Goal: Task Accomplishment & Management: Manage account settings

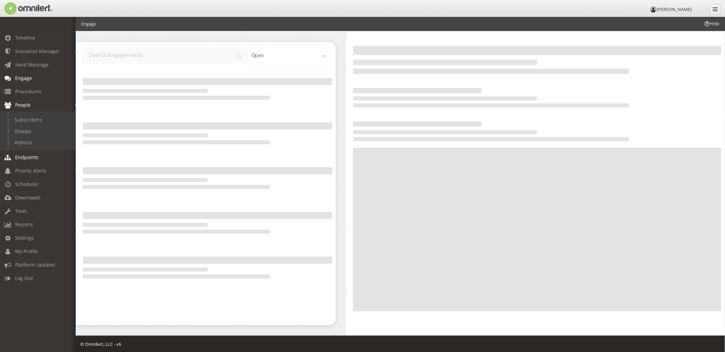
click at [30, 162] on link "Endpoints" at bounding box center [41, 156] width 82 height 13
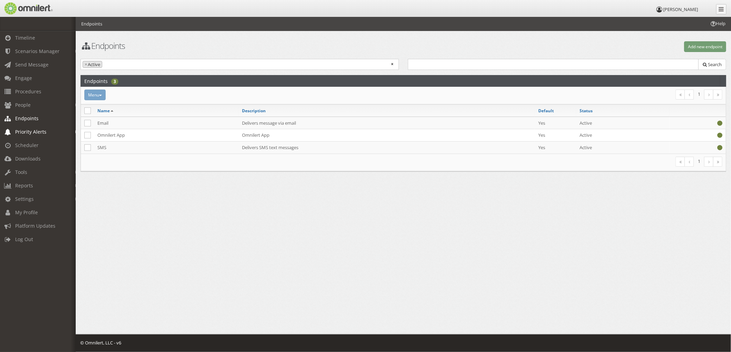
click at [33, 132] on span "Priority Alerts" at bounding box center [30, 131] width 31 height 7
click at [30, 171] on span "Scheduler" at bounding box center [26, 172] width 23 height 7
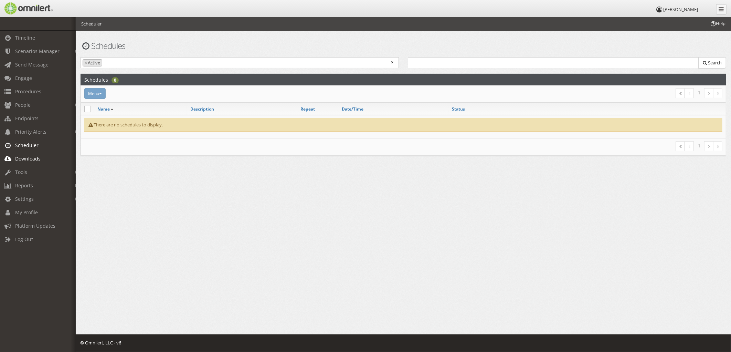
click at [35, 158] on span "Downloads" at bounding box center [27, 158] width 25 height 7
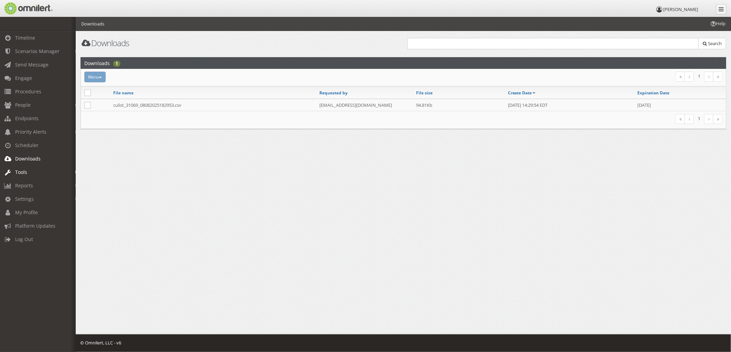
click at [28, 170] on link "Tools" at bounding box center [41, 171] width 82 height 13
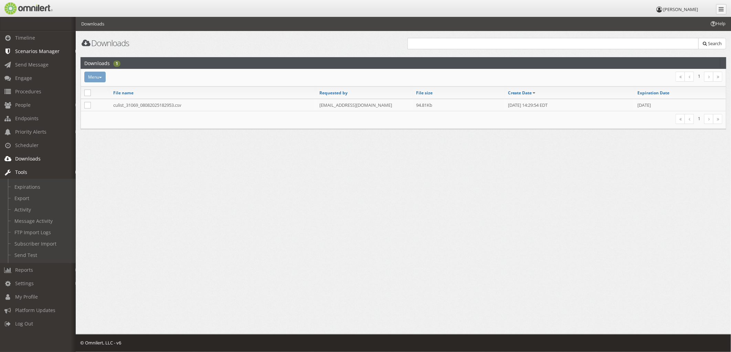
click at [38, 50] on span "Scenarios Manager" at bounding box center [37, 51] width 44 height 7
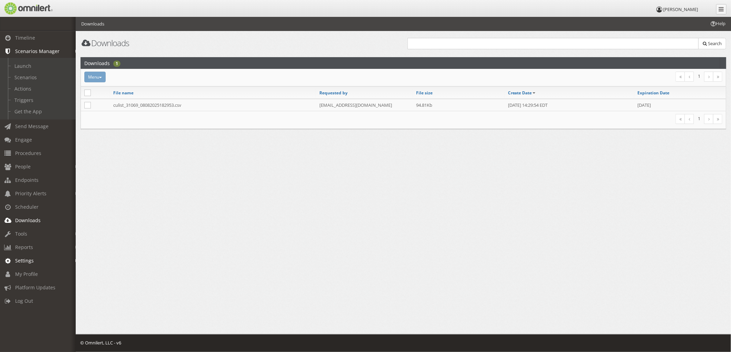
click at [45, 258] on link "Settings" at bounding box center [41, 259] width 82 height 13
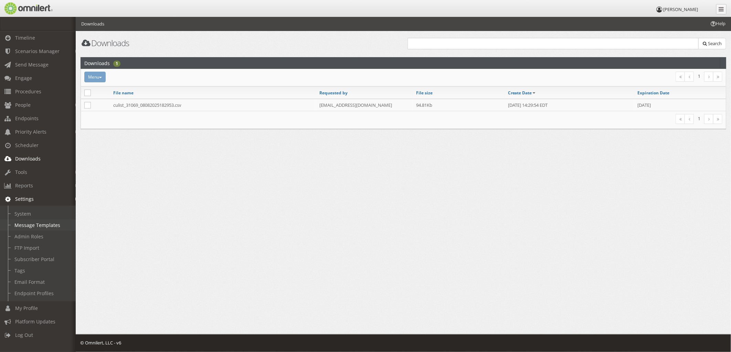
click at [46, 225] on link "Message Templates" at bounding box center [41, 224] width 82 height 11
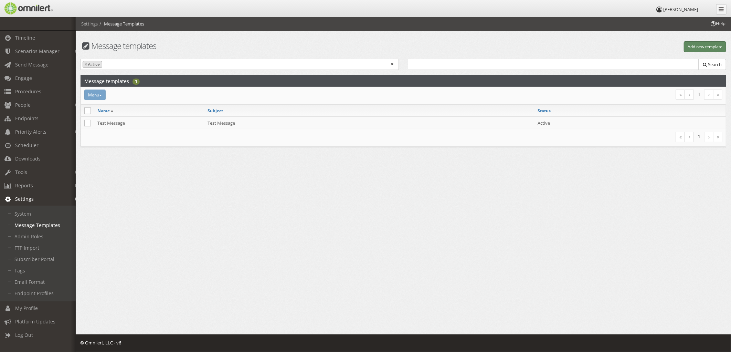
click at [705, 46] on button "Add new template" at bounding box center [704, 46] width 42 height 11
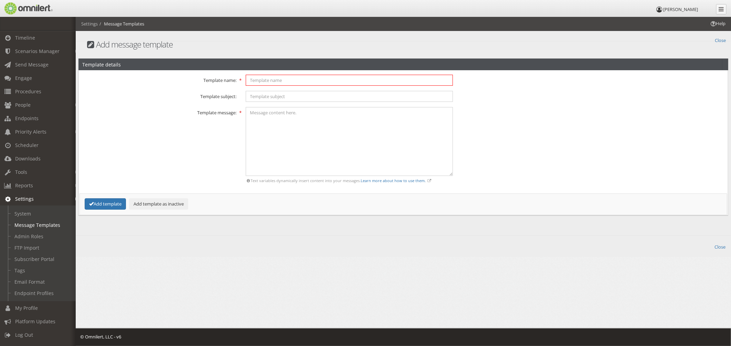
drag, startPoint x: 293, startPoint y: 79, endPoint x: 297, endPoint y: 80, distance: 3.8
click at [293, 79] on input "text" at bounding box center [349, 80] width 207 height 11
drag, startPoint x: 307, startPoint y: 83, endPoint x: 301, endPoint y: 84, distance: 5.9
click at [307, 83] on input "text" at bounding box center [349, 80] width 207 height 11
paste input "Active Shooter / Armed Threat"
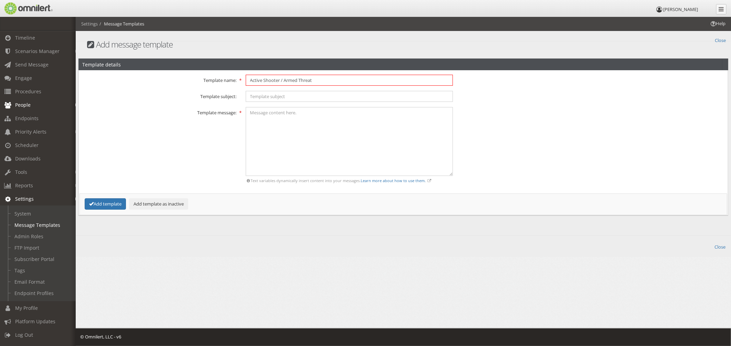
type input "Active Shooter / Armed Threat"
drag, startPoint x: 276, startPoint y: 97, endPoint x: 266, endPoint y: 99, distance: 10.1
click at [276, 97] on input "text" at bounding box center [349, 96] width 207 height 11
paste input "TELOS HQ: ACTIVE THREAT ONSITE"
type input "TELOS HQ: ACTIVE THREAT ONSITE"
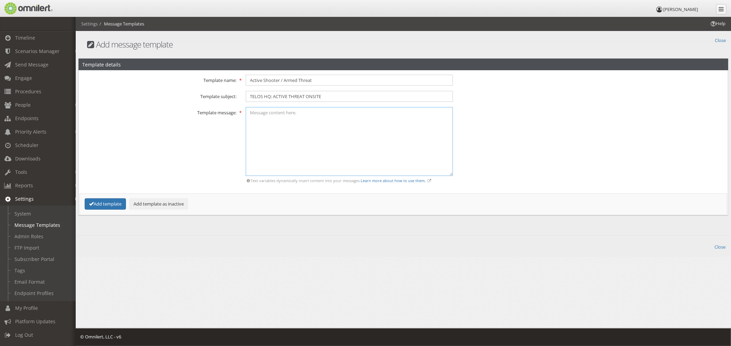
click at [287, 148] on textarea at bounding box center [349, 141] width 207 height 69
click at [386, 135] on textarea at bounding box center [349, 141] width 207 height 69
paste textarea "Active threat reported. Lock doors, stay silent, shelter in place until further…"
click at [255, 115] on textarea "Active threat reported. Lock doors, stay silent, shelter in place until further…" at bounding box center [349, 141] width 207 height 69
click at [249, 114] on textarea "Active threat reported. Lock doors, stay silent, shelter in place until further…" at bounding box center [349, 141] width 207 height 69
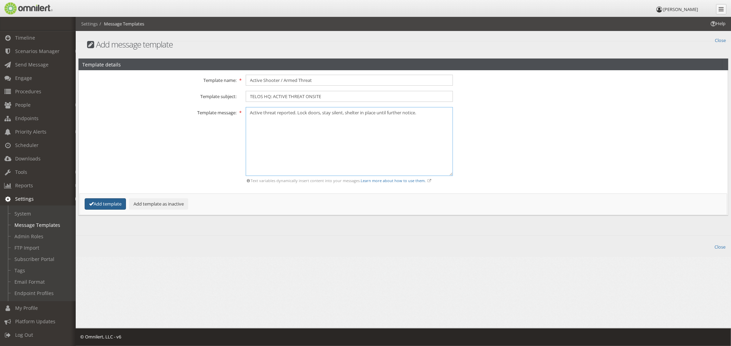
type textarea "Active threat reported. Lock doors, stay silent, shelter in place until further…"
click at [102, 203] on button "Add template" at bounding box center [105, 203] width 41 height 11
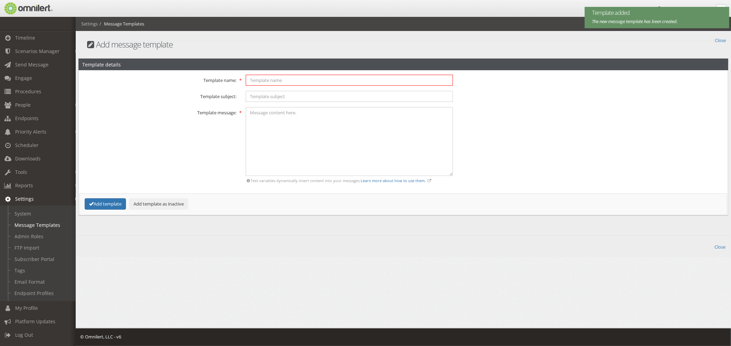
click at [266, 83] on input "text" at bounding box center [349, 80] width 207 height 11
paste input "Severe Weather – Tornado Warning"
type input "Severe Weather – Tornado Warning"
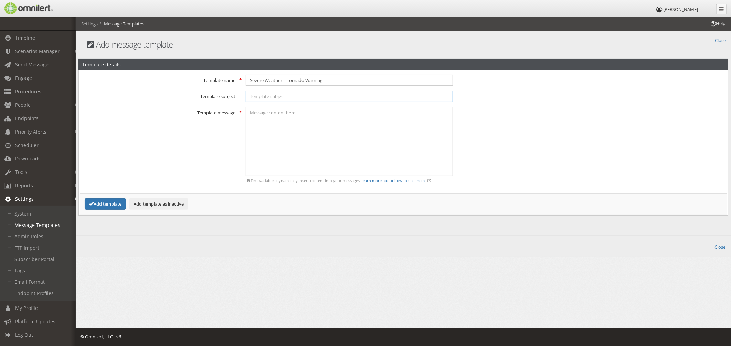
drag, startPoint x: 258, startPoint y: 95, endPoint x: 255, endPoint y: 97, distance: 3.5
click at [258, 95] on input "text" at bounding box center [349, 96] width 207 height 11
paste input "TELOS HQ: TORNADO WARNING"
type input "TELOS HQ: TORNADO WARNING"
click at [282, 135] on textarea at bounding box center [349, 141] width 207 height 69
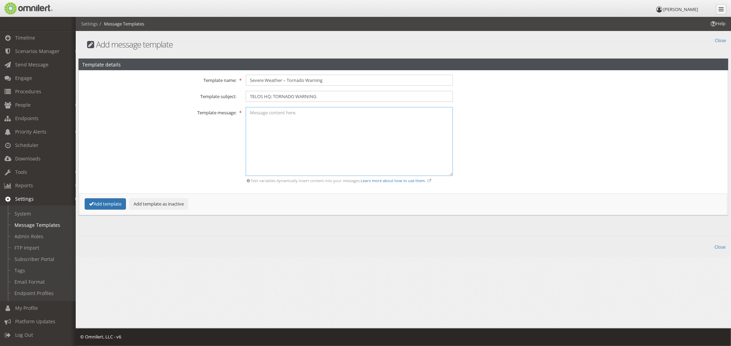
paste textarea "Seek shelter in lowest interior room away from windows. Remain until further no…"
type textarea "Seek shelter in lowest interior room away from windows. Remain until further no…"
click at [101, 202] on button "Add template" at bounding box center [105, 203] width 41 height 11
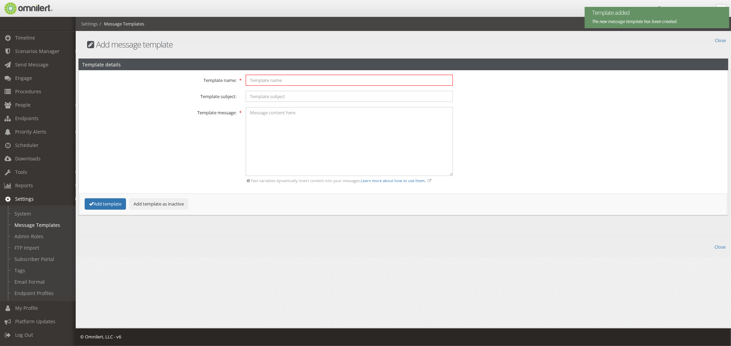
click at [277, 78] on input "text" at bounding box center [349, 80] width 207 height 11
paste input "Weather – Liberal Leave"
type input "Weather – Liberal Leave"
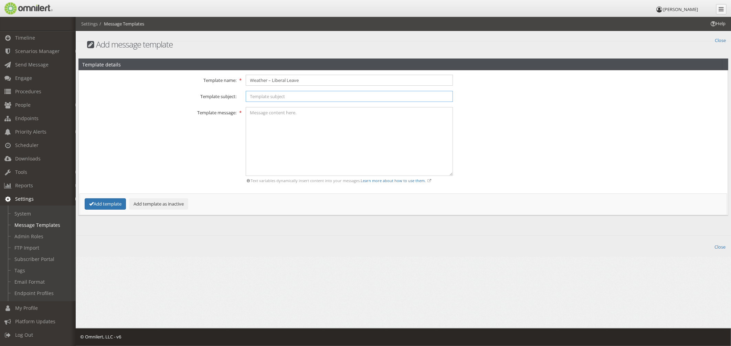
drag, startPoint x: 306, startPoint y: 100, endPoint x: 304, endPoint y: 95, distance: 5.1
click at [304, 95] on input "text" at bounding box center [349, 96] width 207 height 11
paste input "TELOS HQ: WEATHER NOTICE"
type input "TELOS HQ: WEATHER NOTICE"
drag, startPoint x: 285, startPoint y: 119, endPoint x: 287, endPoint y: 125, distance: 6.1
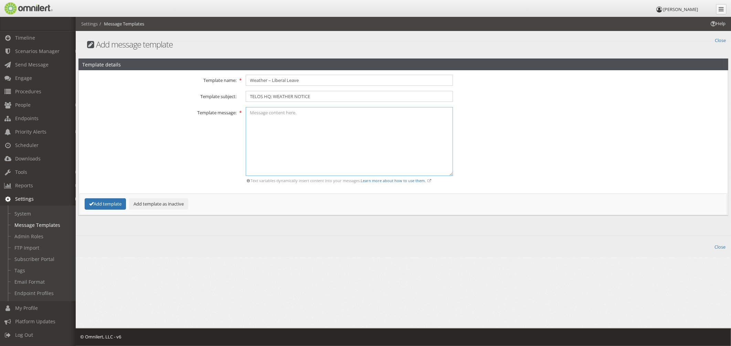
click at [285, 119] on textarea at bounding box center [349, 141] width 207 height 69
paste textarea "To ensure the safety of our employees, Telos has implemented liberal leave for …"
type textarea "To ensure the safety of our employees, Telos has implemented liberal leave for …"
click at [101, 202] on button "Add template" at bounding box center [105, 203] width 41 height 11
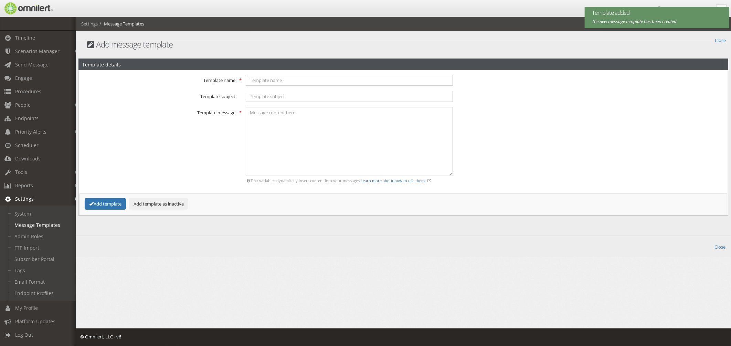
click at [287, 74] on div "Error!" at bounding box center [402, 142] width 649 height 145
drag, startPoint x: 266, startPoint y: 84, endPoint x: 255, endPoint y: 91, distance: 13.2
click at [266, 83] on input "text" at bounding box center [349, 80] width 207 height 11
paste input "Fire / Smoke in Building"
type input "Fire / Smoke in Building"
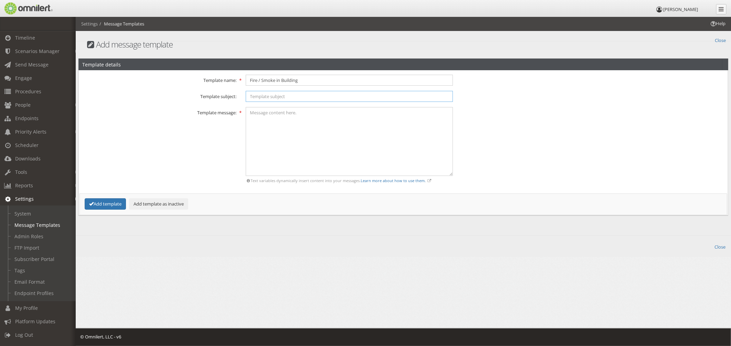
drag, startPoint x: 267, startPoint y: 96, endPoint x: 247, endPoint y: 104, distance: 21.8
click at [267, 96] on input "text" at bounding box center [349, 96] width 207 height 11
paste input "TELOS HQ: FIRE ALERT"
type input "TELOS HQ: FIRE ALERT"
click at [328, 122] on textarea at bounding box center [349, 141] width 207 height 69
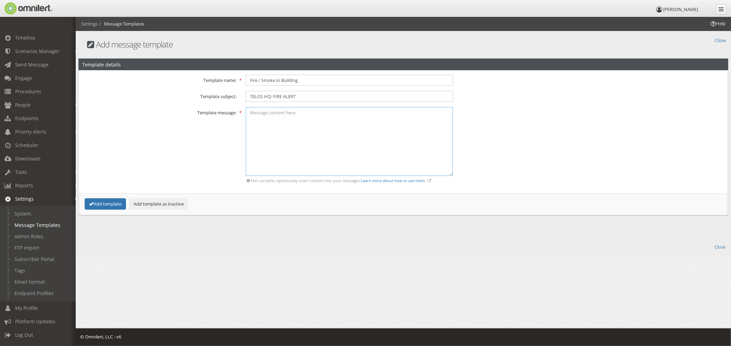
paste textarea "Evacuate immediately using nearest safe exit. Do not use elevators."
type textarea "Evacuate immediately using nearest safe exit. Do not use elevators."
click at [109, 205] on button "Add template" at bounding box center [105, 203] width 41 height 11
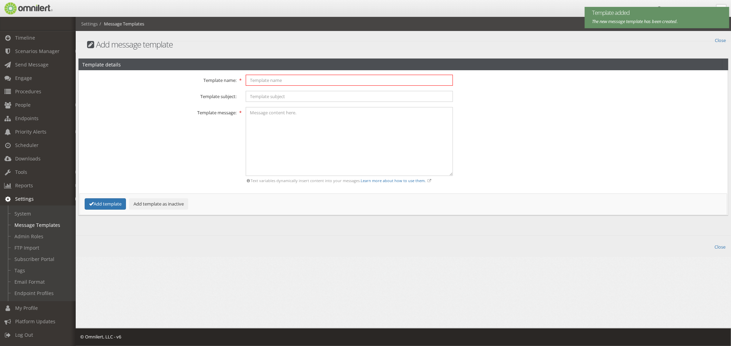
drag, startPoint x: 276, startPoint y: 83, endPoint x: 236, endPoint y: 95, distance: 42.0
click at [276, 83] on input "text" at bounding box center [349, 80] width 207 height 11
paste input "Evacuation – All Occupants"
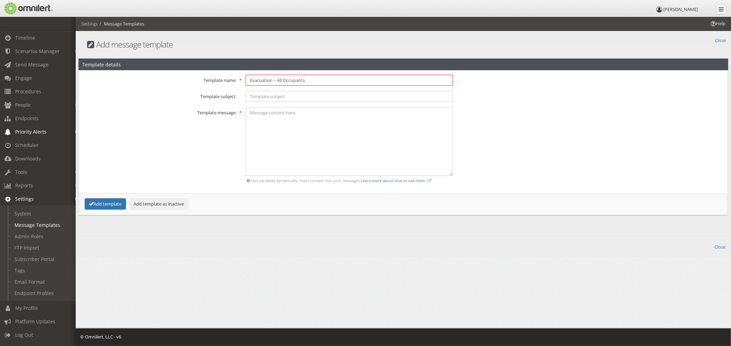
type input "Evacuation – All Occupants"
drag, startPoint x: 277, startPoint y: 97, endPoint x: 270, endPoint y: 98, distance: 7.7
click at [277, 97] on input "text" at bounding box center [349, 96] width 207 height 11
paste input "TELOS HQ: EVACUATION ORDER"
type input "TELOS HQ: EVACUATION ORDER"
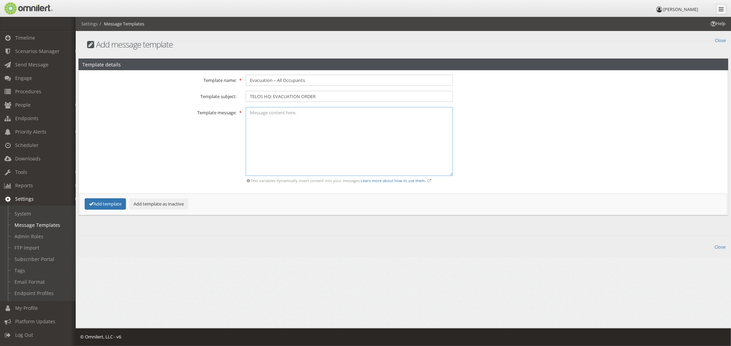
drag, startPoint x: 295, startPoint y: 127, endPoint x: 290, endPoint y: 128, distance: 5.2
click at [295, 127] on textarea at bounding box center [349, 141] width 207 height 69
paste textarea "Leave building now. Follow posted routes and instructions from safety staff."
type textarea "Leave building now. Follow posted routes and instructions from safety staff."
click at [106, 205] on button "Add template" at bounding box center [105, 203] width 41 height 11
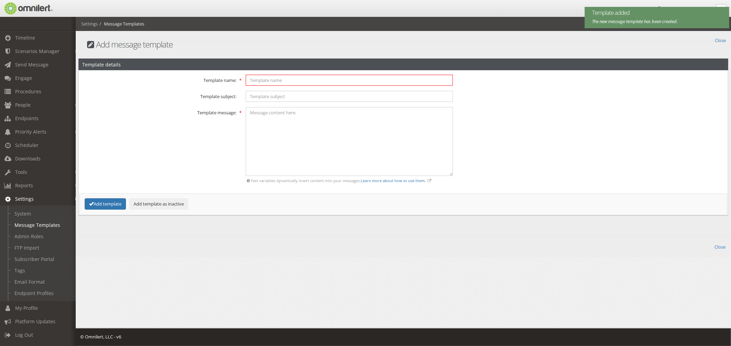
drag, startPoint x: 290, startPoint y: 78, endPoint x: 244, endPoint y: 84, distance: 46.1
click at [290, 78] on input "text" at bounding box center [349, 80] width 207 height 11
paste input "Security Lockdown"
type input "Security Lockdown"
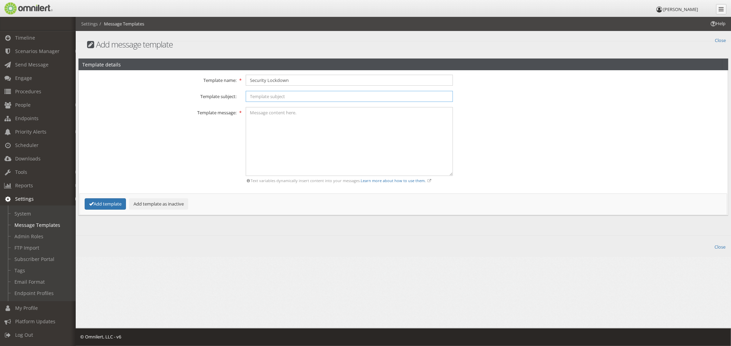
drag, startPoint x: 269, startPoint y: 94, endPoint x: 263, endPoint y: 95, distance: 5.6
click at [269, 94] on input "text" at bounding box center [349, 96] width 207 height 11
paste input "TELOS HQ: SECURITY LOCKDOWN"
type input "TELOS HQ: SECURITY LOCKDOWN"
drag, startPoint x: 359, startPoint y: 152, endPoint x: 356, endPoint y: 152, distance: 3.8
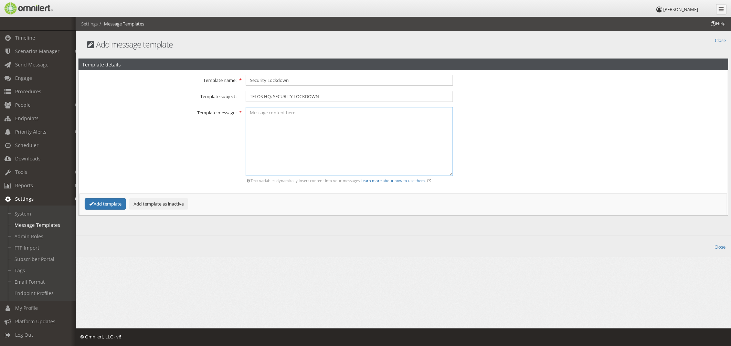
click at [359, 152] on textarea at bounding box center [349, 141] width 207 height 69
paste textarea "Stay indoors, lock doors, no movement until all-clear from security."
click at [274, 114] on textarea "Stay indoors, lock doors, no movement until all-clear from security." at bounding box center [349, 141] width 207 height 69
click at [275, 114] on textarea "Stay indoors, lock doors, no movement until all-clear from security." at bounding box center [349, 141] width 207 height 69
click at [249, 117] on textarea "Stay indoors, lock doors, no movement until all-clear from security." at bounding box center [349, 141] width 207 height 69
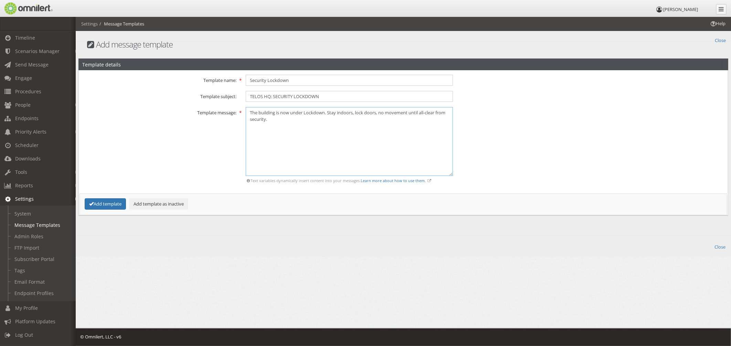
click at [304, 129] on textarea "The building is now under Lockdown. Stay indoors, lock doors, no movement until…" at bounding box center [349, 141] width 207 height 69
drag, startPoint x: 316, startPoint y: 126, endPoint x: 228, endPoint y: 117, distance: 87.8
click at [213, 112] on div "Template message: × Messages that exceed SMS character limits will be truncated…" at bounding box center [403, 146] width 649 height 78
click at [347, 136] on textarea "The building is now under Lockdown. Stay indoors, lock doors, no movement until…" at bounding box center [349, 141] width 207 height 69
type textarea "The building is now under Lockdown. Stay indoors, lock doors, no movement until…"
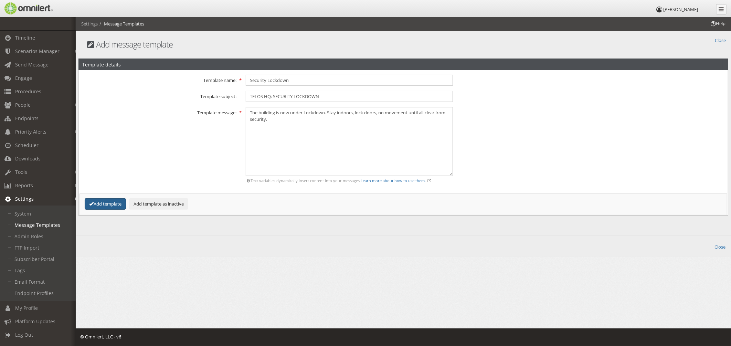
click at [101, 202] on button "Add template" at bounding box center [105, 203] width 41 height 11
drag, startPoint x: 305, startPoint y: 89, endPoint x: 298, endPoint y: 79, distance: 12.6
click at [304, 86] on fieldset "SMS ×" at bounding box center [403, 143] width 640 height 136
drag, startPoint x: 298, startPoint y: 79, endPoint x: 288, endPoint y: 83, distance: 11.2
click at [298, 79] on input "text" at bounding box center [349, 80] width 207 height 11
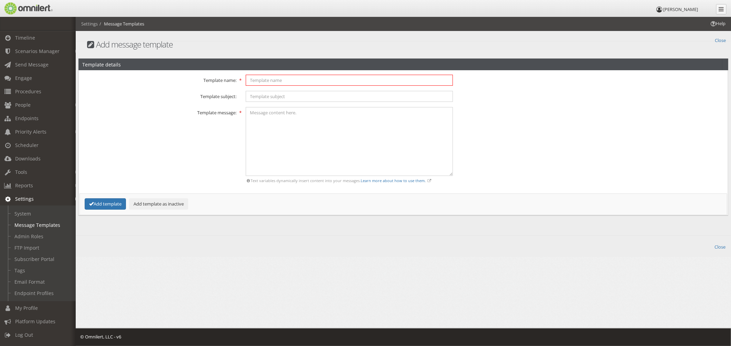
paste input "Network/IT Outage – Critical Systems Down"
type input "Network/IT Outage – Critical Systems Down"
click at [298, 94] on input "text" at bounding box center [349, 96] width 207 height 11
click at [290, 99] on input "text" at bounding box center [349, 96] width 207 height 11
click at [264, 95] on input "text" at bounding box center [349, 96] width 207 height 11
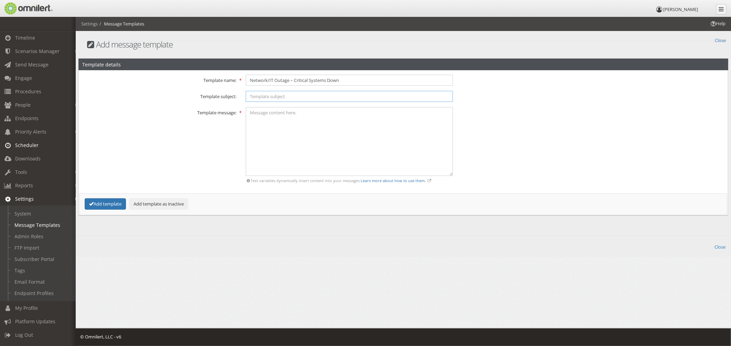
paste input "IT OUTAGE"
type input "IT OUTAGE"
click at [297, 143] on textarea at bounding box center [349, 141] width 207 height 69
paste textarea "Critical systems offline. IT investigating. Report urgent needs to help desk."
type textarea "Critical systems offline. IT investigating. Report urgent needs to help desk."
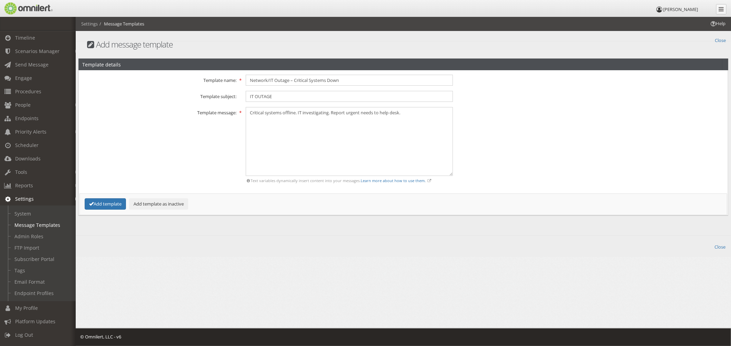
drag, startPoint x: 125, startPoint y: 146, endPoint x: 123, endPoint y: 163, distance: 17.0
click at [125, 146] on div "Template message: × Messages that exceed SMS character limits will be truncated…" at bounding box center [403, 146] width 649 height 78
click at [102, 205] on button "Add template" at bounding box center [105, 203] width 41 height 11
click at [281, 85] on input "text" at bounding box center [349, 80] width 207 height 11
paste input "Email System Down – Critical Impact"
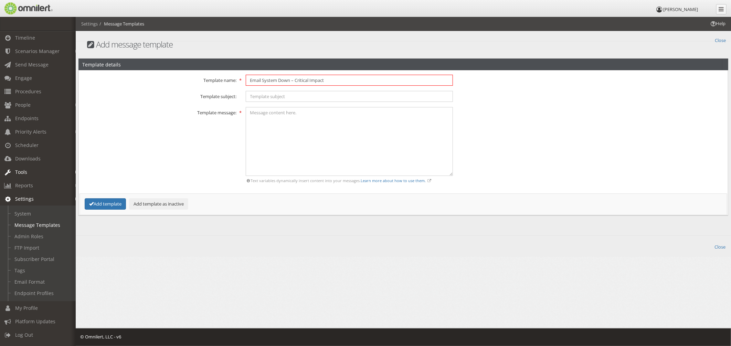
type input "Email System Down – Critical Impact"
click at [268, 98] on input "text" at bounding box center [349, 96] width 207 height 11
paste input "EMAIL OUTAGE"
type input "EMAIL OUTAGE"
click at [322, 155] on textarea at bounding box center [349, 141] width 207 height 69
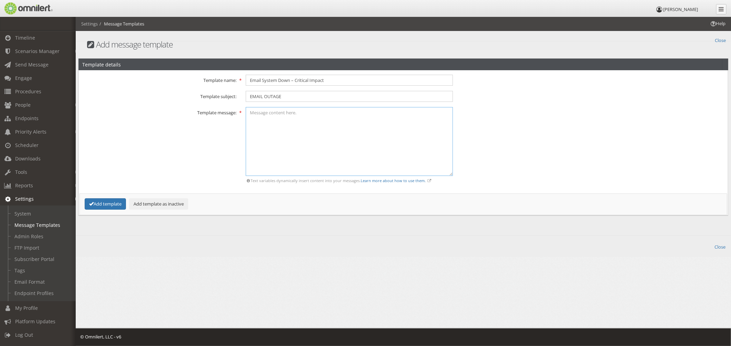
paste textarea "Corporate email service is currently unavailable. IT is investigating. Updates …"
type textarea "Corporate email service is currently unavailable. IT is investigating. Updates …"
click at [112, 204] on button "Add template" at bounding box center [105, 203] width 41 height 11
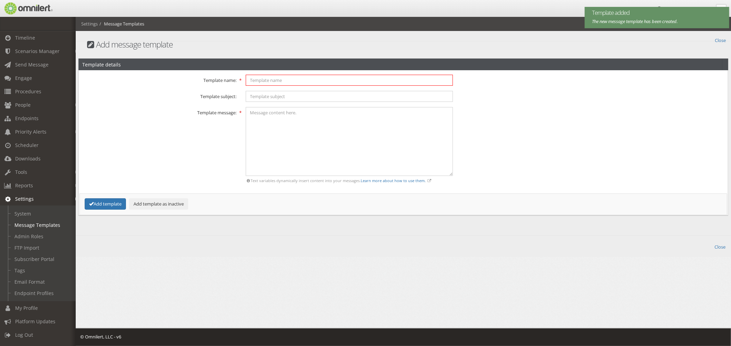
click at [289, 85] on input "text" at bounding box center [349, 80] width 207 height 11
paste input "Building Closed"
type input "Building Closed"
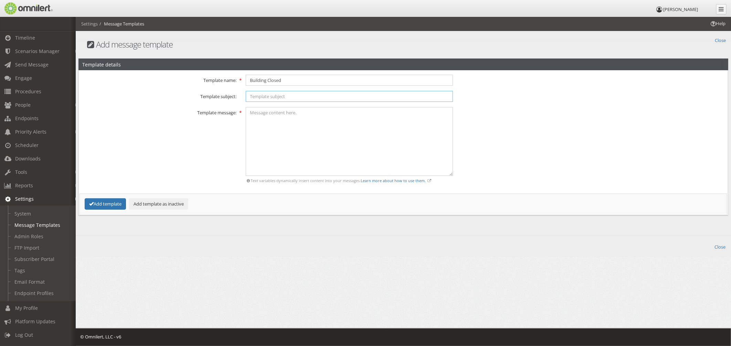
drag, startPoint x: 276, startPoint y: 93, endPoint x: 267, endPoint y: 97, distance: 9.7
click at [276, 93] on input "text" at bounding box center [349, 96] width 207 height 11
paste input "TELOS HQ: BUILDING CLOSED"
type input "TELOS HQ: BUILDING CLOSED"
click at [296, 129] on textarea at bounding box center [349, 141] width 207 height 69
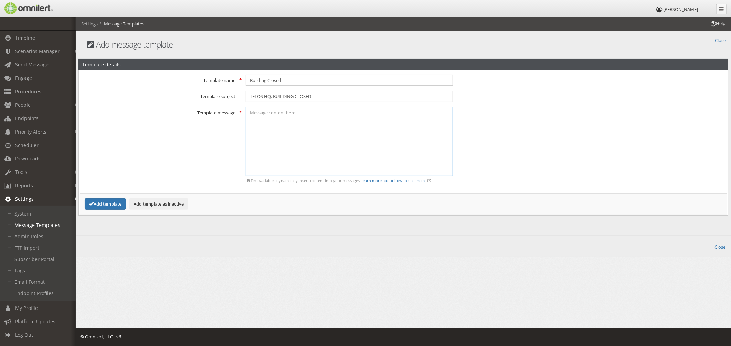
paste textarea "Facility closed due to safety concern. Do not report onsite until notified."
type textarea "Facility closed due to safety concern. Do not report onsite until notified."
click at [290, 80] on input "Building Closed" at bounding box center [349, 80] width 207 height 11
click at [315, 113] on textarea "Facility closed due to safety concern. Do not report onsite until notified." at bounding box center [349, 141] width 207 height 69
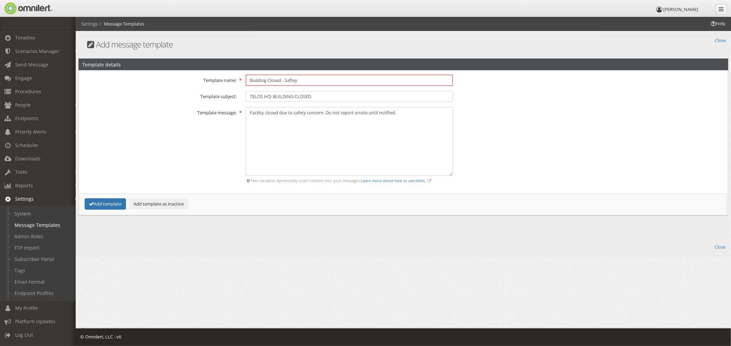
click at [314, 77] on input "Building Closed - Saftey" at bounding box center [349, 80] width 207 height 11
paste input "concern"
click at [301, 80] on input "Building Closed - Saftey concern" at bounding box center [349, 80] width 207 height 11
type input "Building Closed - Saftey Concern"
click at [336, 133] on textarea "Facility closed due to safety concern. Do not report onsite until notified." at bounding box center [349, 141] width 207 height 69
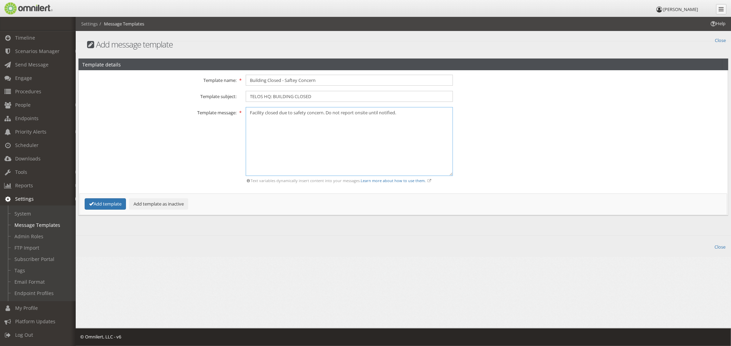
drag, startPoint x: 271, startPoint y: 113, endPoint x: 413, endPoint y: 115, distance: 142.4
click at [411, 113] on textarea "Facility closed due to safety concern. Do not report onsite until notified." at bounding box center [349, 141] width 207 height 69
click at [410, 120] on textarea "Facility closed due to safety concern. Do not report onsite until notified." at bounding box center [349, 141] width 207 height 69
click at [99, 203] on button "Add template" at bounding box center [105, 203] width 41 height 11
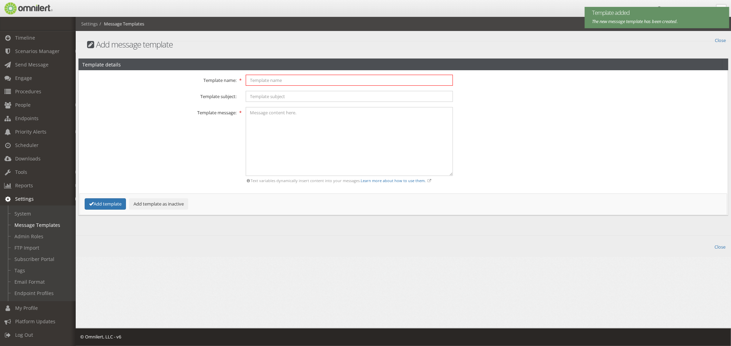
click at [266, 80] on input "text" at bounding box center [349, 80] width 207 height 11
paste input "All Clear – Generic"
type input "All Clear – Generic"
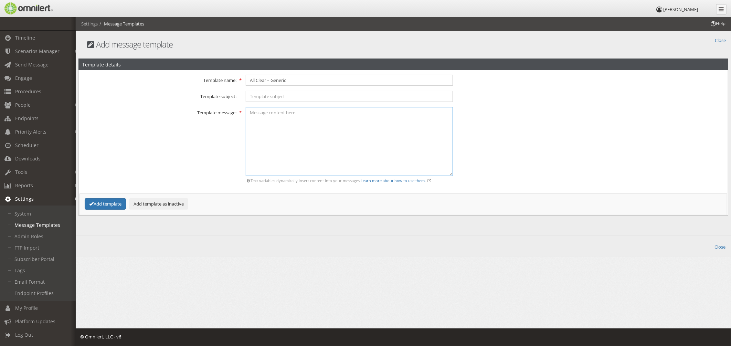
drag, startPoint x: 291, startPoint y: 130, endPoint x: 295, endPoint y: 128, distance: 4.2
click at [291, 130] on textarea at bounding box center [349, 141] width 207 height 69
drag, startPoint x: 282, startPoint y: 88, endPoint x: 280, endPoint y: 94, distance: 6.5
click at [282, 88] on fieldset "SMS ×" at bounding box center [403, 143] width 640 height 136
click at [279, 95] on input "text" at bounding box center [349, 96] width 207 height 11
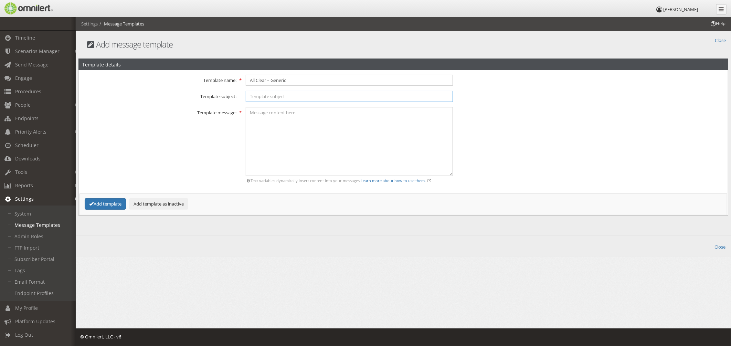
paste input "ALL CLEAR"
type input "ALL CLEAR"
click at [368, 131] on textarea at bounding box center [349, 141] width 207 height 69
paste textarea "Incident resolved. It is safe to resume normal operations."
type textarea "Incident resolved. It is safe to resume normal operations."
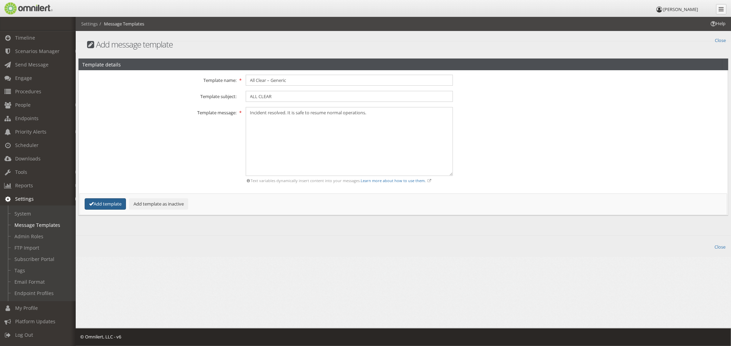
click at [102, 205] on button "Add template" at bounding box center [105, 203] width 41 height 11
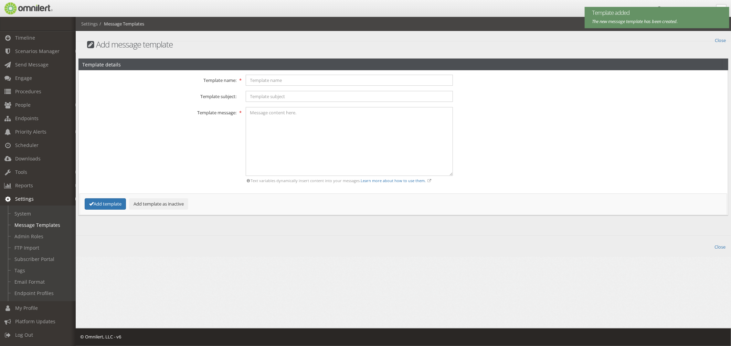
click at [720, 41] on div "Template details Error! SMS" at bounding box center [403, 135] width 655 height 189
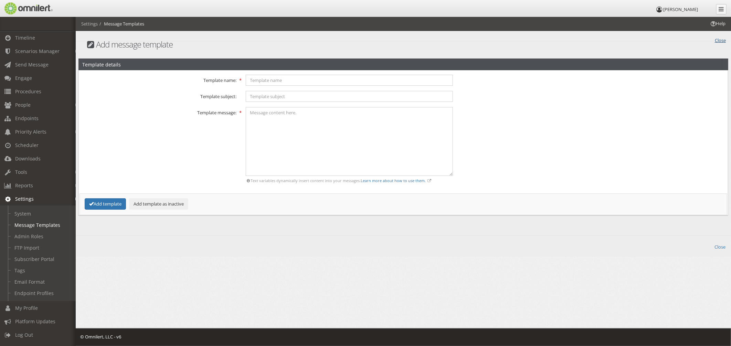
click at [716, 40] on link "Close" at bounding box center [719, 40] width 11 height 8
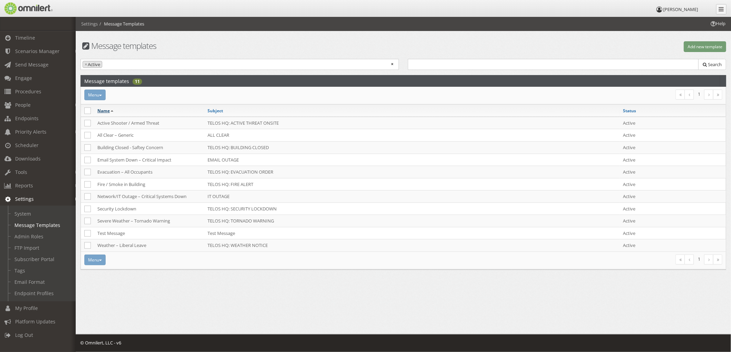
click at [106, 110] on link "Name" at bounding box center [103, 111] width 12 height 6
click at [48, 52] on span "Scenarios Manager" at bounding box center [37, 51] width 44 height 7
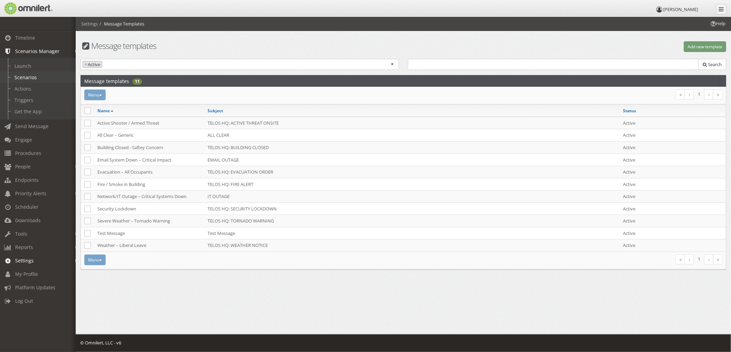
click at [37, 74] on link "Scenarios" at bounding box center [41, 77] width 82 height 11
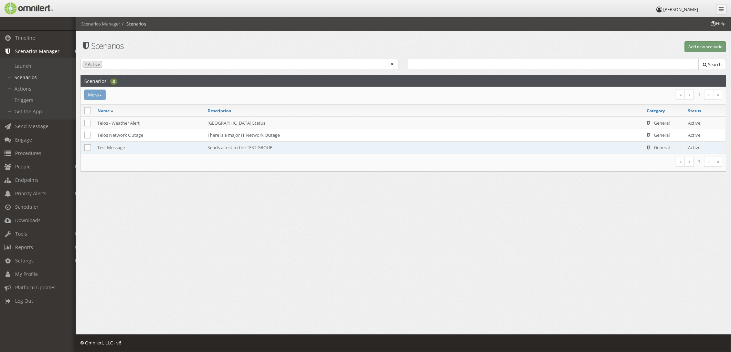
click at [251, 149] on td "Sends a test to the TEST GROUP" at bounding box center [423, 147] width 439 height 12
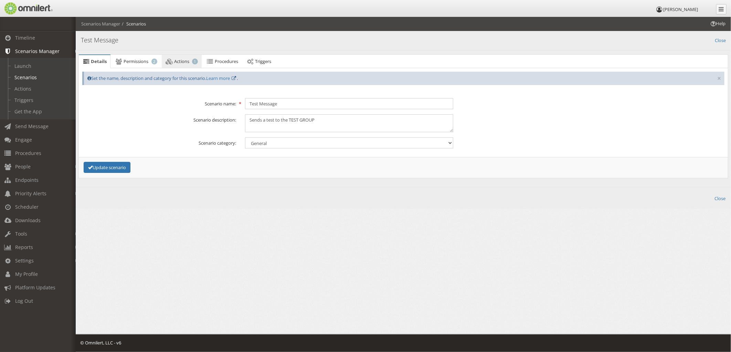
click at [169, 61] on icon at bounding box center [169, 61] width 8 height 4
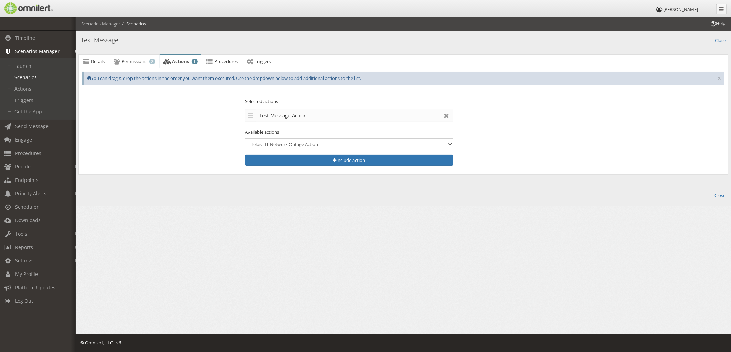
click at [287, 117] on div "Test Message Action" at bounding box center [349, 115] width 208 height 12
click at [133, 57] on link "Permissions 2" at bounding box center [134, 62] width 50 height 14
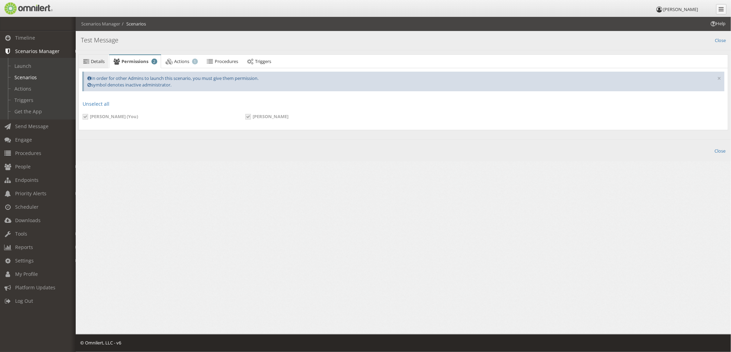
click at [97, 63] on span "Details" at bounding box center [98, 61] width 14 height 6
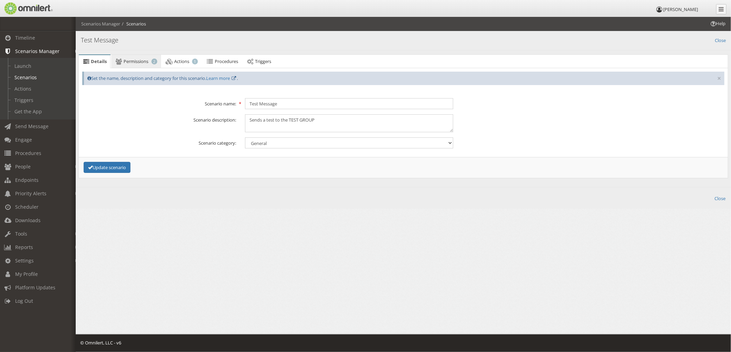
click at [138, 63] on span "Permissions" at bounding box center [136, 61] width 25 height 6
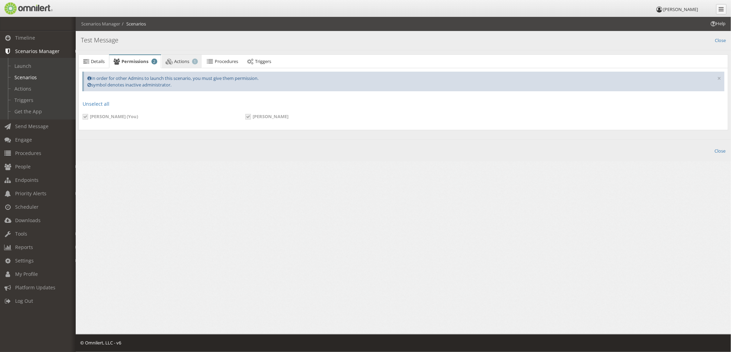
click at [179, 63] on span "Actions" at bounding box center [181, 61] width 15 height 6
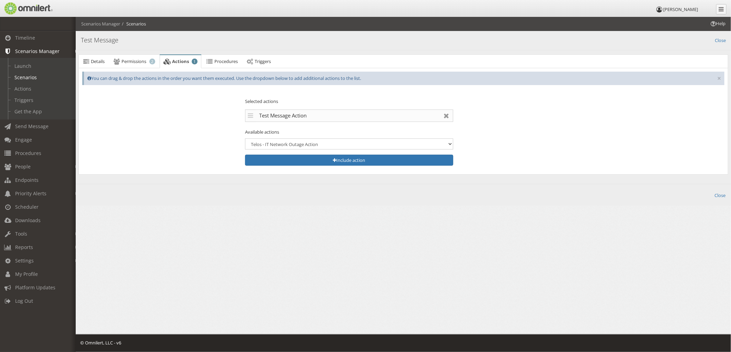
click at [287, 114] on div "Test Message Action" at bounding box center [349, 115] width 208 height 12
click at [345, 143] on select "Telos - IT Network Outage Action" at bounding box center [349, 143] width 208 height 11
click at [39, 84] on link "Actions" at bounding box center [41, 88] width 82 height 11
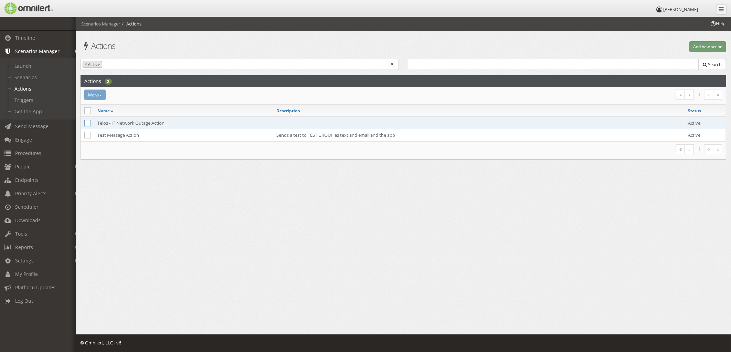
click at [87, 122] on icon at bounding box center [87, 123] width 7 height 7
checkbox input "true"
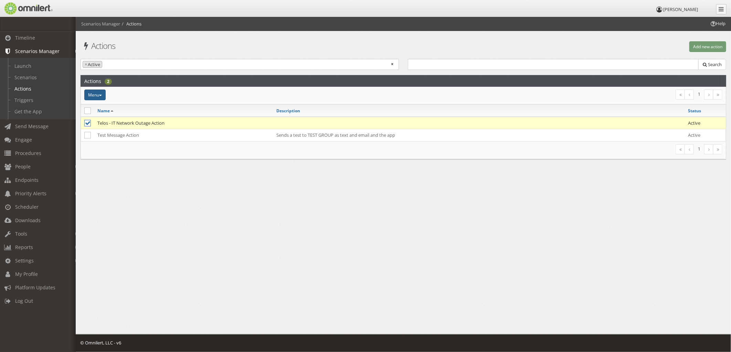
click at [100, 93] on button "Menu" at bounding box center [94, 94] width 21 height 11
click at [107, 143] on link "Delete" at bounding box center [111, 144] width 54 height 9
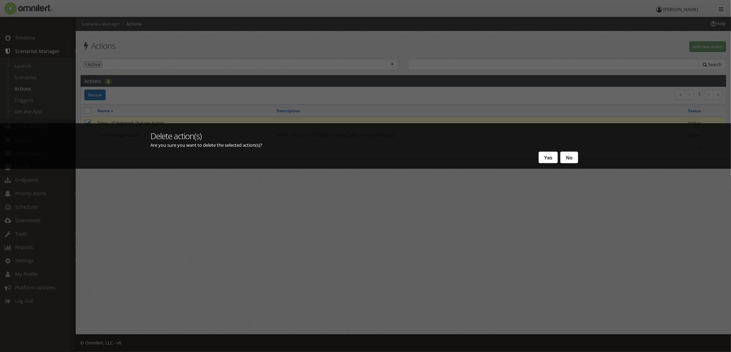
click at [542, 153] on button "Yes" at bounding box center [547, 157] width 19 height 12
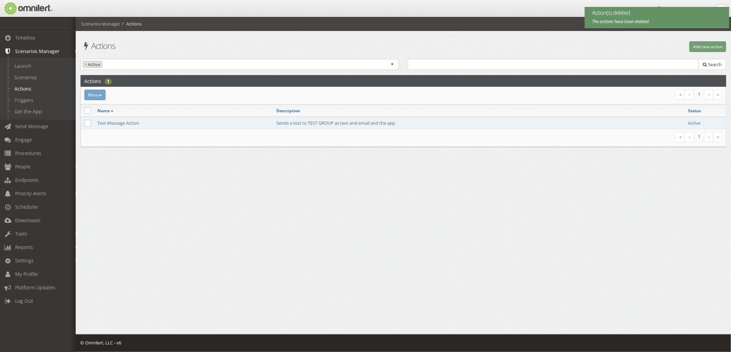
click at [153, 126] on td "Test Message Action" at bounding box center [183, 123] width 179 height 12
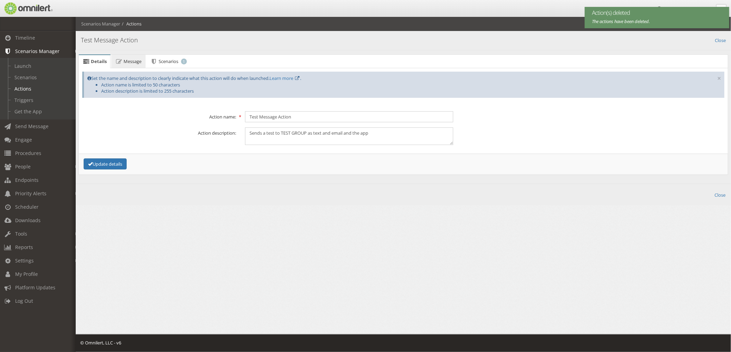
click at [115, 61] on icon at bounding box center [119, 61] width 8 height 4
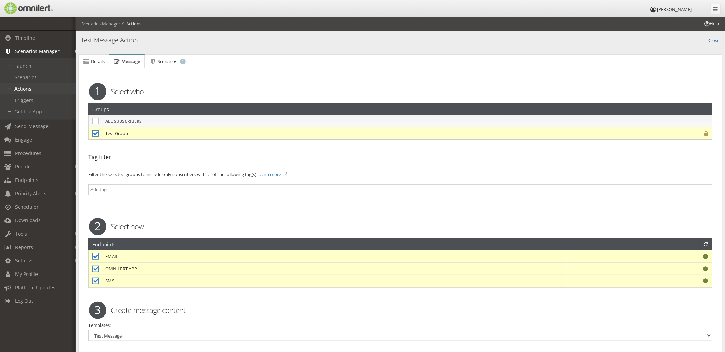
click at [31, 91] on link "Actions" at bounding box center [41, 88] width 82 height 11
click at [31, 76] on link "Scenarios" at bounding box center [41, 77] width 82 height 11
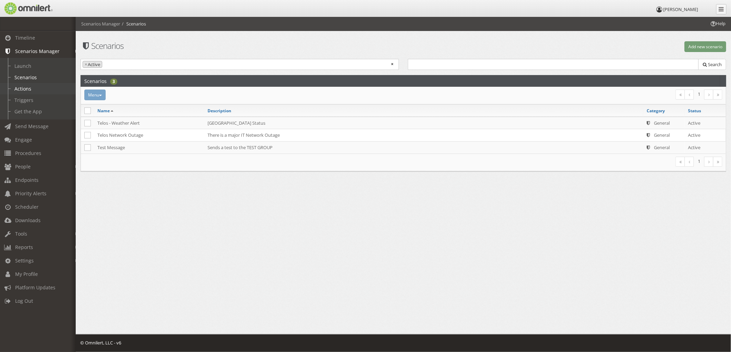
click at [25, 88] on link "Actions" at bounding box center [41, 88] width 82 height 11
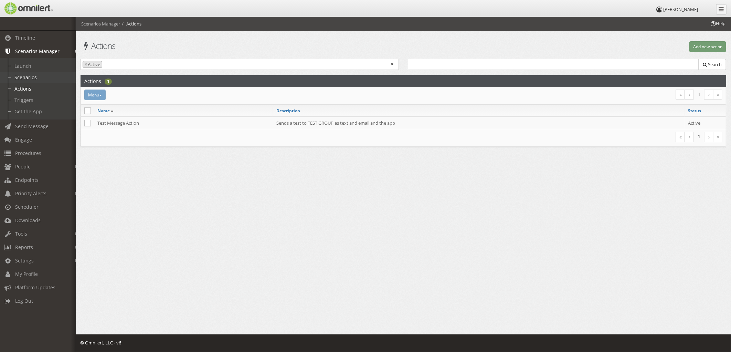
click at [35, 77] on link "Scenarios" at bounding box center [41, 77] width 82 height 11
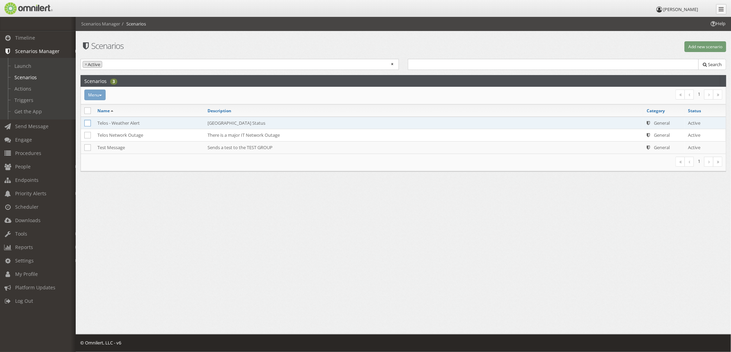
click at [87, 123] on icon at bounding box center [87, 123] width 7 height 7
checkbox input "true"
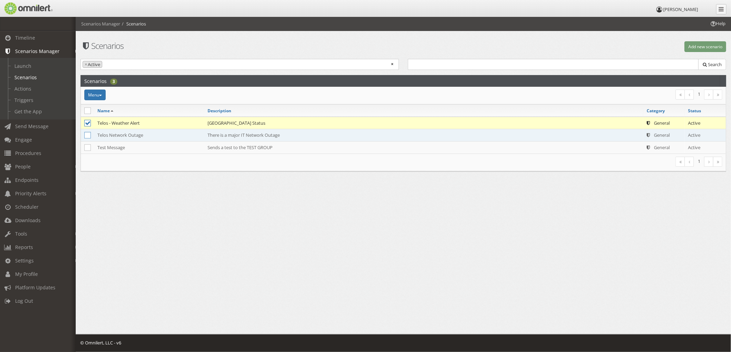
click at [87, 134] on icon at bounding box center [87, 135] width 7 height 7
checkbox input "true"
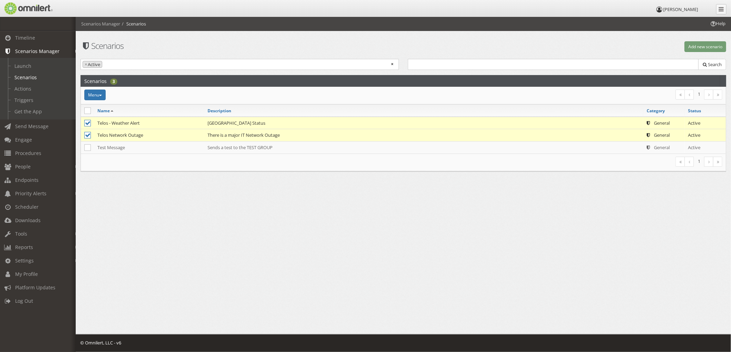
click at [76, 92] on div "Name Description Category Status Telos - Weather Alert Telos [GEOGRAPHIC_DATA] …" at bounding box center [402, 120] width 653 height 66
click at [95, 94] on button "Menu" at bounding box center [94, 94] width 21 height 11
click at [106, 132] on link "Delete" at bounding box center [111, 130] width 54 height 9
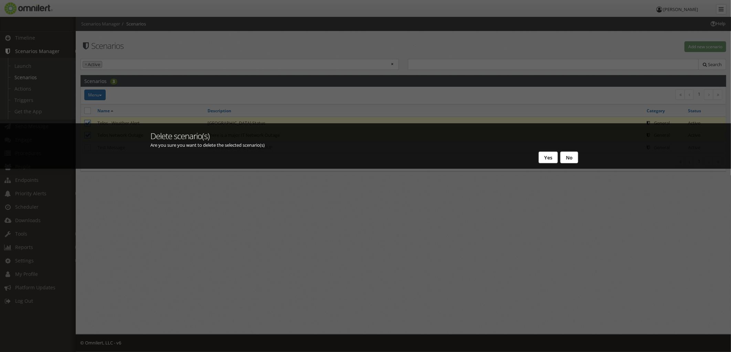
click at [552, 158] on button "Yes" at bounding box center [547, 157] width 19 height 12
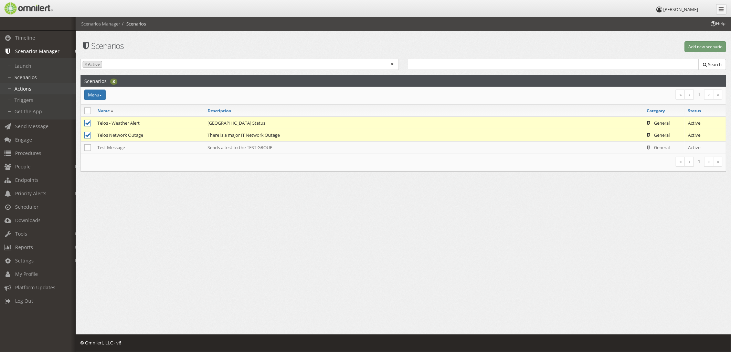
click at [23, 90] on link "Actions" at bounding box center [41, 88] width 82 height 11
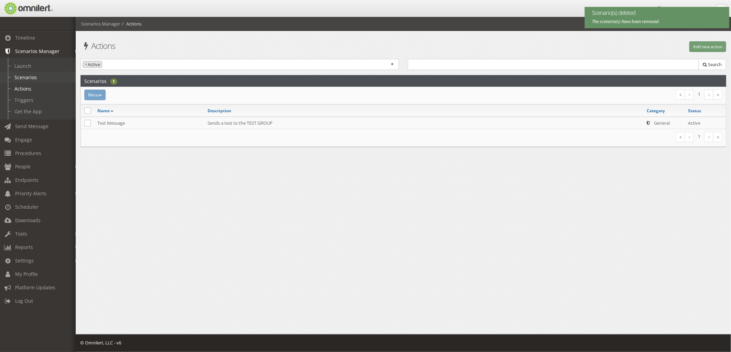
click at [27, 80] on link "Scenarios" at bounding box center [41, 77] width 82 height 11
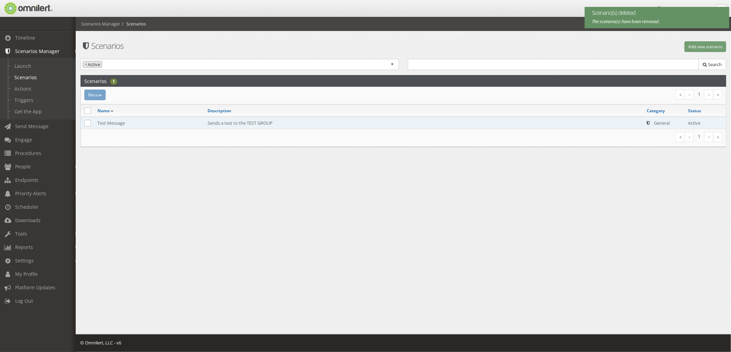
click at [121, 125] on td "Test Message" at bounding box center [149, 123] width 110 height 12
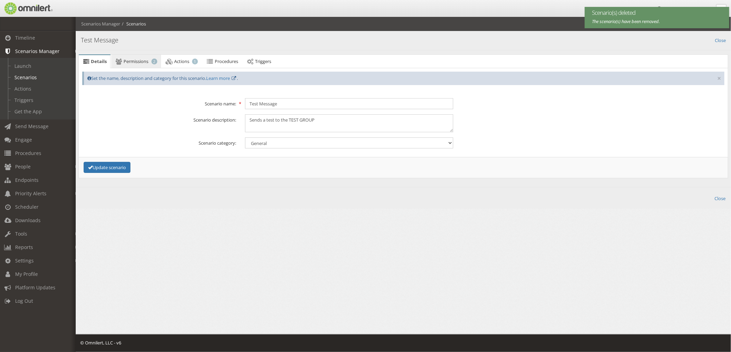
click at [139, 63] on span "Permissions" at bounding box center [136, 61] width 25 height 6
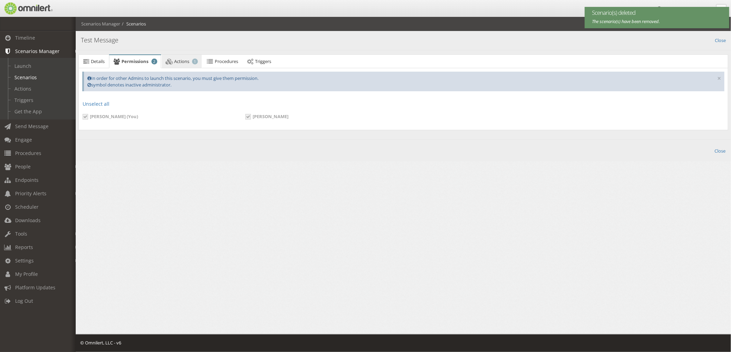
click at [186, 65] on link "Actions 1" at bounding box center [182, 62] width 40 height 14
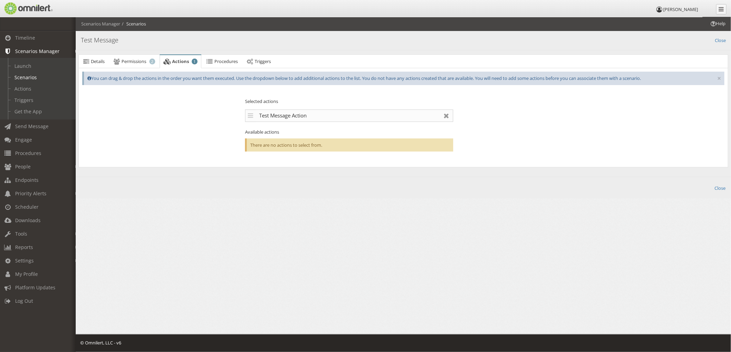
click at [285, 148] on div "There are no actions to select from." at bounding box center [349, 144] width 208 height 13
drag, startPoint x: 266, startPoint y: 117, endPoint x: 260, endPoint y: 113, distance: 7.4
click at [260, 113] on div "Test Message Action" at bounding box center [349, 115] width 208 height 12
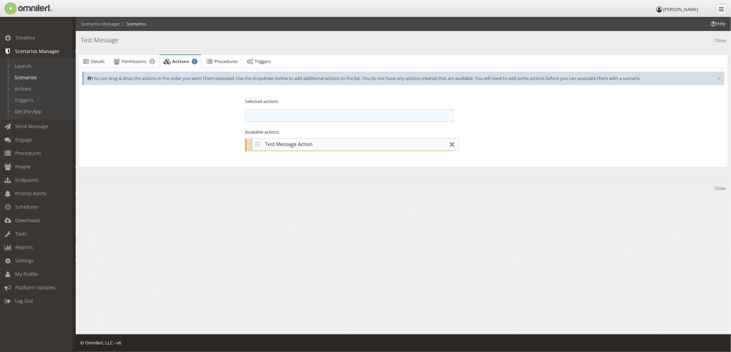
drag, startPoint x: 260, startPoint y: 113, endPoint x: 253, endPoint y: 143, distance: 31.1
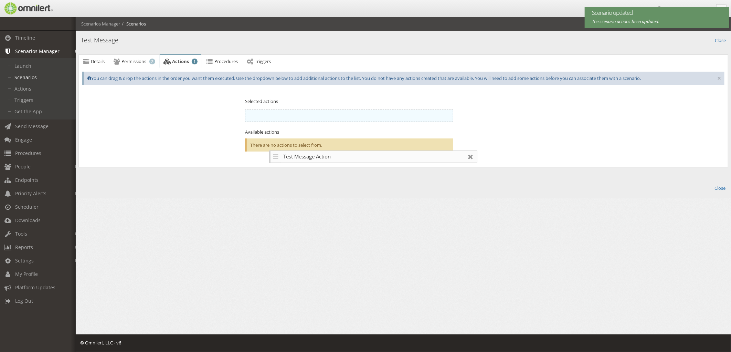
drag, startPoint x: 252, startPoint y: 117, endPoint x: 270, endPoint y: 147, distance: 34.7
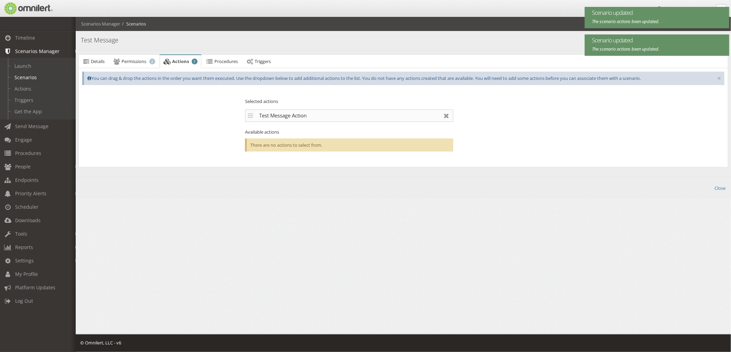
click at [261, 114] on div "Test Message Action" at bounding box center [349, 115] width 208 height 12
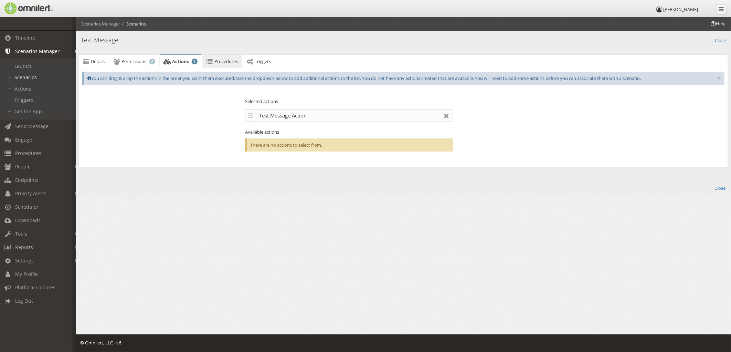
click at [218, 61] on span "Procedures" at bounding box center [225, 61] width 23 height 6
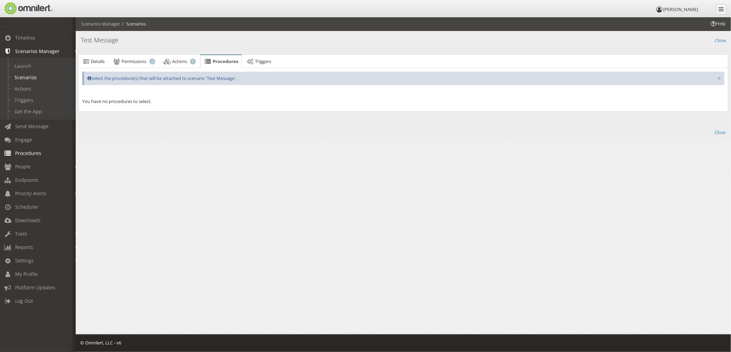
click at [29, 150] on span "Procedures" at bounding box center [28, 153] width 26 height 7
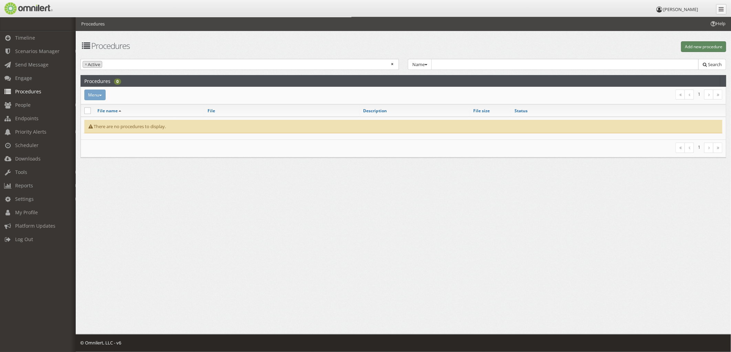
click at [694, 41] on button "Add new procedure" at bounding box center [703, 46] width 45 height 11
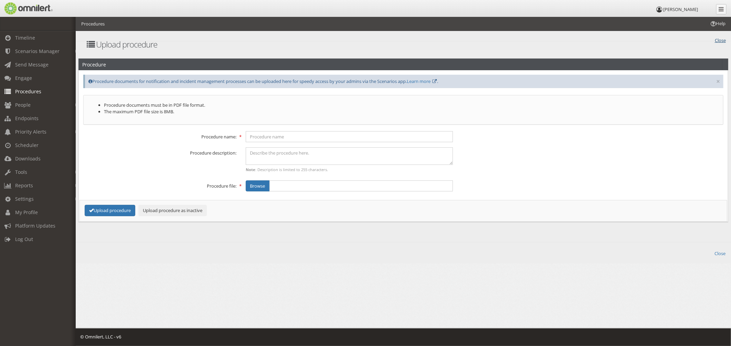
click at [722, 39] on link "Close" at bounding box center [719, 40] width 11 height 8
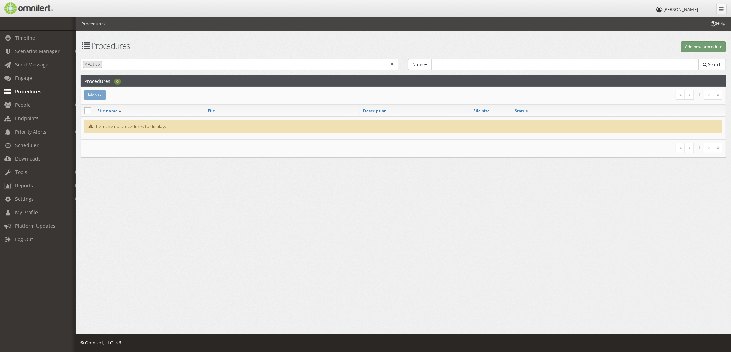
click at [182, 214] on html "[PERSON_NAME] Timeline Scenarios Manager Launch Scenarios Actions Triggers Get …" at bounding box center [365, 176] width 731 height 352
click at [25, 65] on span "Send Message" at bounding box center [31, 64] width 33 height 7
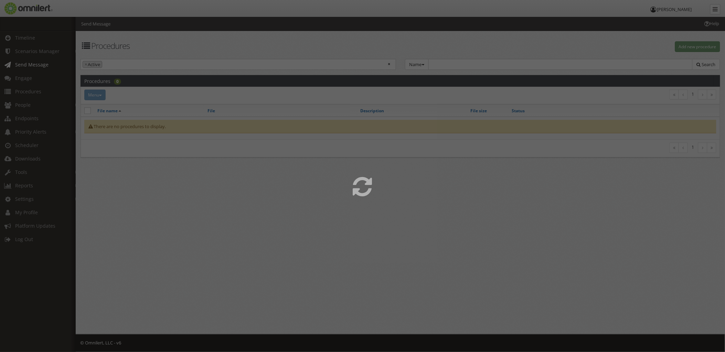
select select
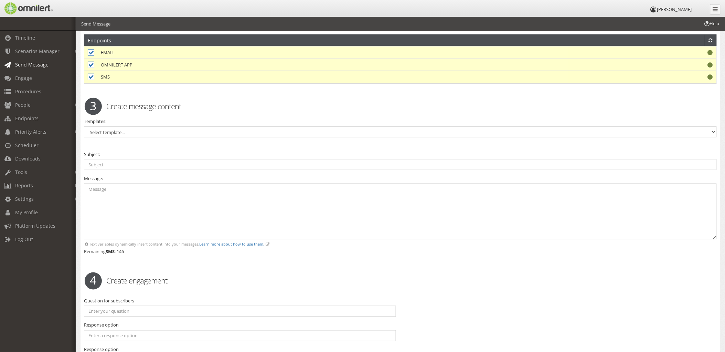
scroll to position [191, 0]
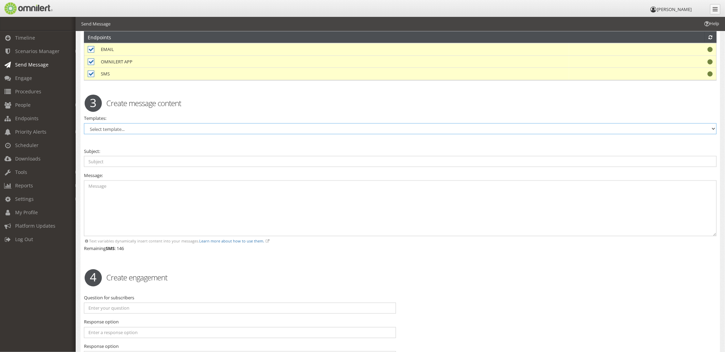
click at [140, 126] on select "Select template... Active Shooter / Armed Threat All Clear – Generic Building C…" at bounding box center [400, 128] width 633 height 11
click at [218, 89] on article "Endpoints EMAIL OMNILERT APP SMS" at bounding box center [399, 61] width 641 height 60
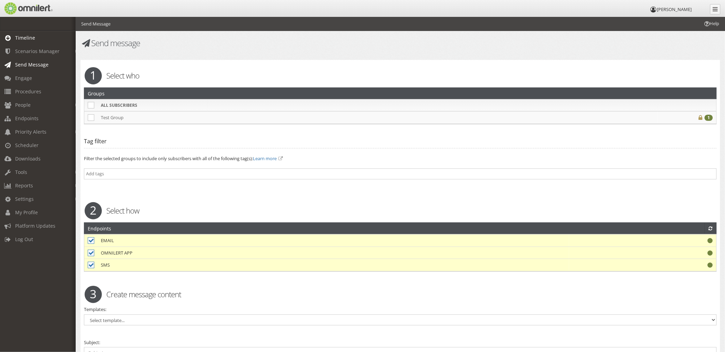
click at [35, 40] on link "Timeline" at bounding box center [41, 37] width 82 height 13
